Goal: Find specific page/section: Find specific page/section

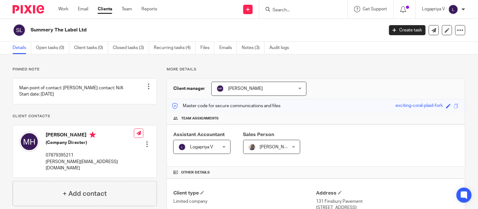
scroll to position [191, 0]
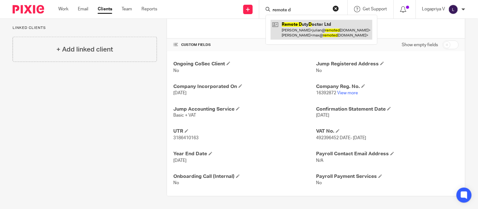
type input "remote d"
click at [289, 24] on link at bounding box center [322, 30] width 102 height 20
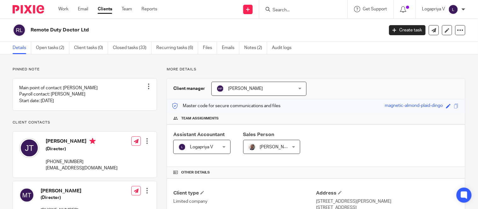
click at [283, 11] on input "Search" at bounding box center [300, 11] width 57 height 6
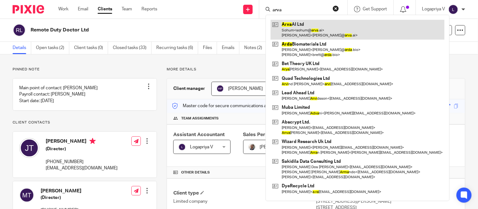
type input "arva"
click at [298, 33] on link at bounding box center [358, 30] width 174 height 20
